Goal: Transaction & Acquisition: Download file/media

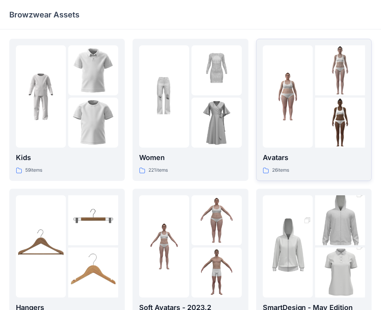
click at [315, 95] on img at bounding box center [340, 70] width 50 height 50
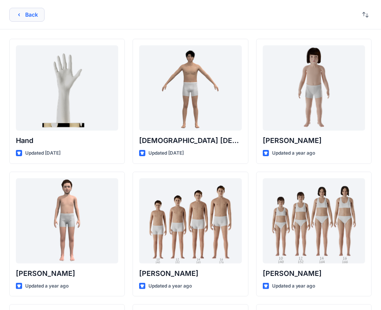
click at [21, 15] on icon "button" at bounding box center [19, 15] width 6 height 6
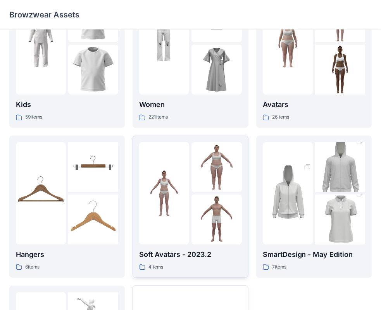
scroll to position [116, 0]
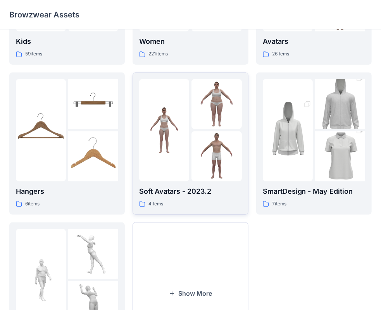
click at [170, 139] on img at bounding box center [164, 130] width 50 height 50
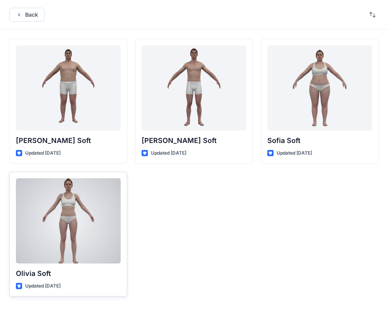
click at [28, 240] on div at bounding box center [68, 220] width 105 height 85
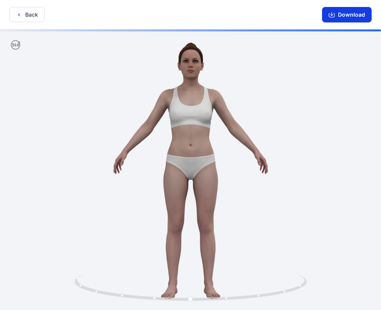
click at [332, 15] on icon "button" at bounding box center [331, 14] width 3 height 4
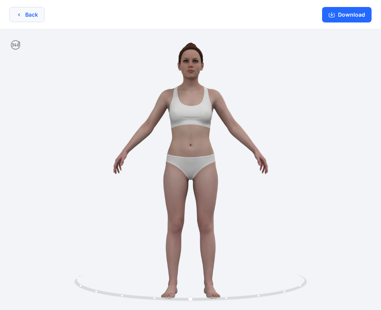
click at [23, 13] on button "Back" at bounding box center [26, 14] width 35 height 15
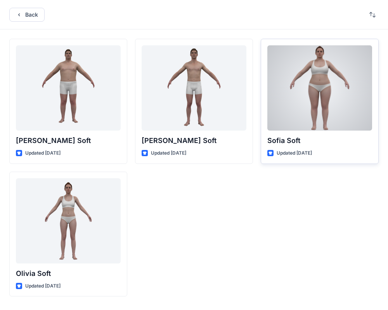
click at [318, 79] on div at bounding box center [319, 87] width 105 height 85
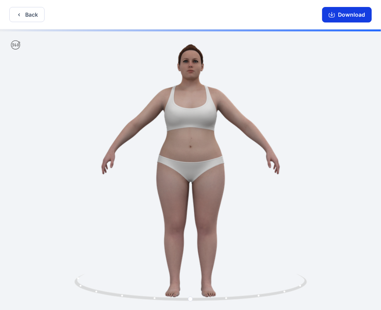
click at [332, 11] on button "Download" at bounding box center [347, 15] width 50 height 16
